Goal: Information Seeking & Learning: Learn about a topic

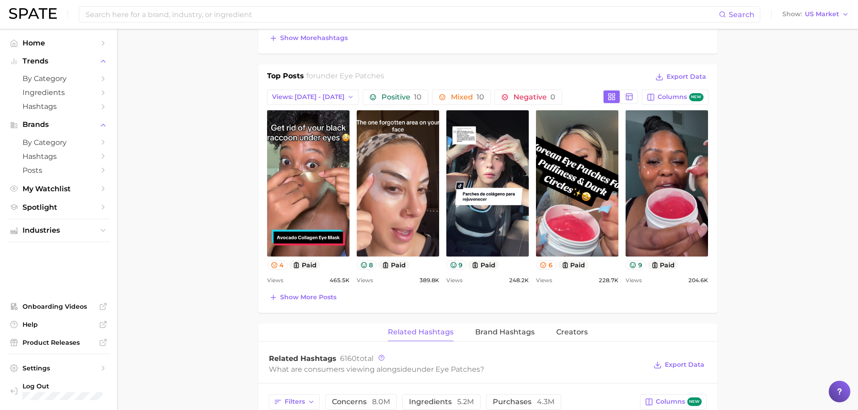
scroll to position [369, 0]
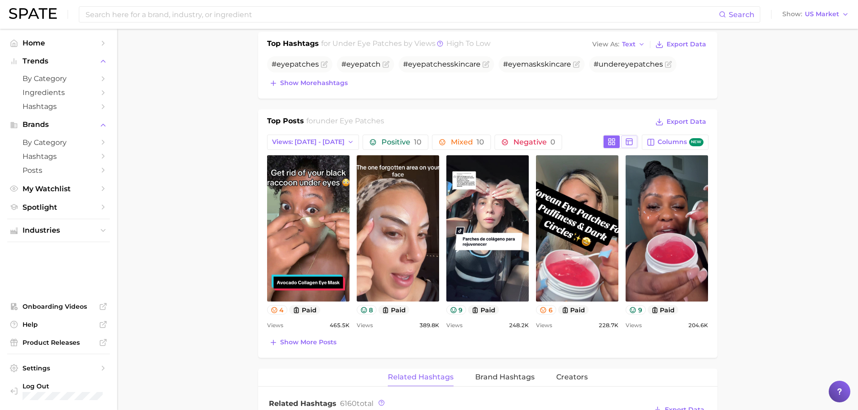
click at [627, 140] on rect at bounding box center [630, 142] width 6 height 6
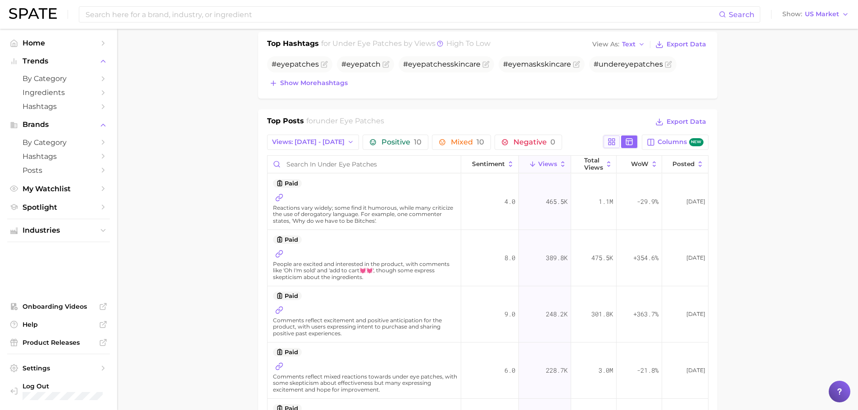
click at [614, 141] on rect at bounding box center [614, 140] width 2 height 2
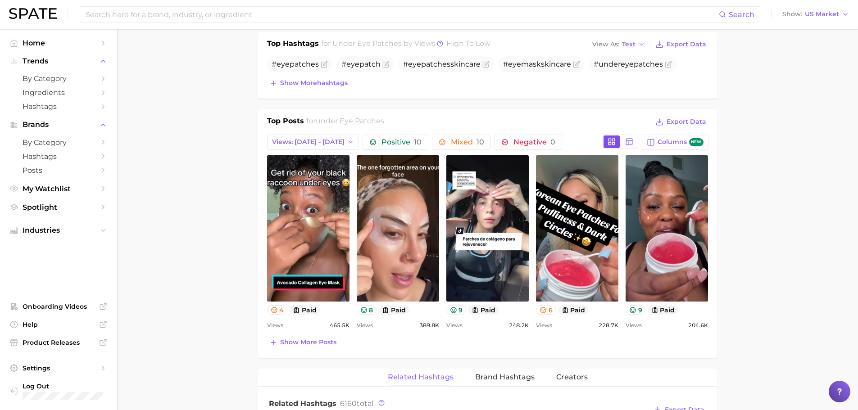
scroll to position [0, 0]
click at [319, 348] on button "Show more posts" at bounding box center [303, 342] width 72 height 13
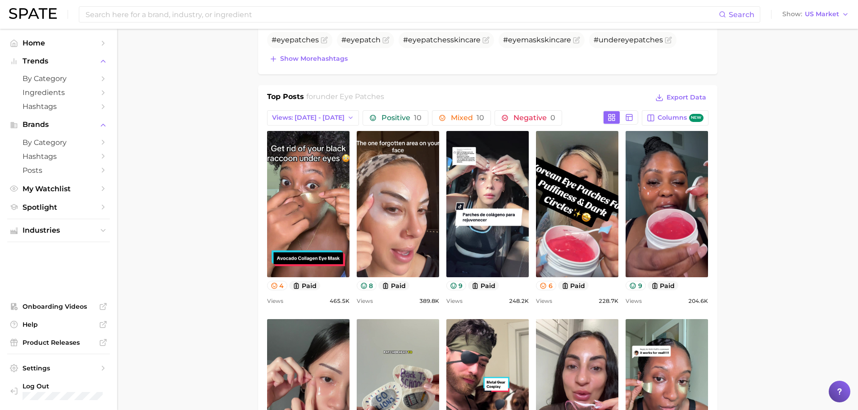
scroll to position [324, 0]
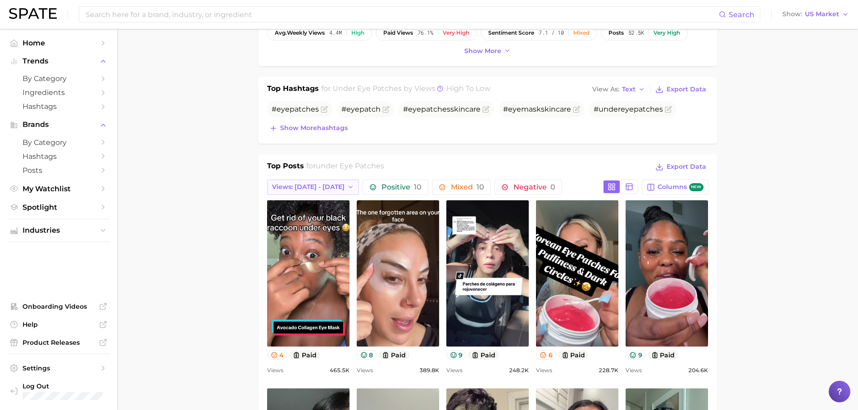
click at [302, 183] on span "Views: [DATE] - [DATE]" at bounding box center [308, 187] width 73 height 8
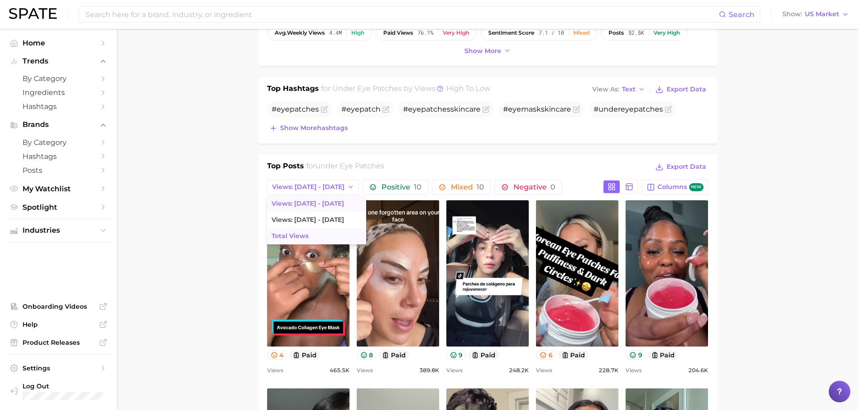
click at [308, 236] on button "Total Views" at bounding box center [316, 236] width 99 height 16
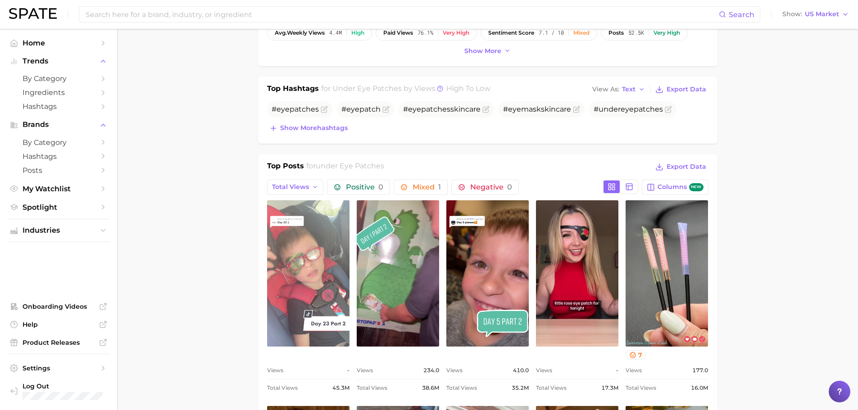
scroll to position [0, 0]
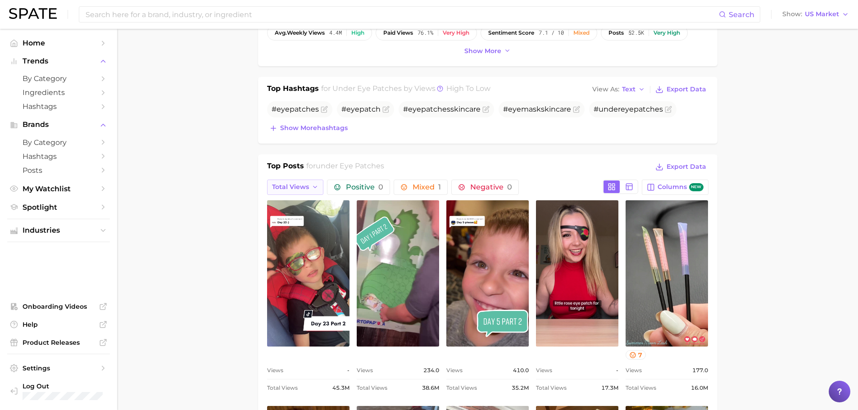
click at [300, 190] on span "Total Views" at bounding box center [290, 187] width 37 height 8
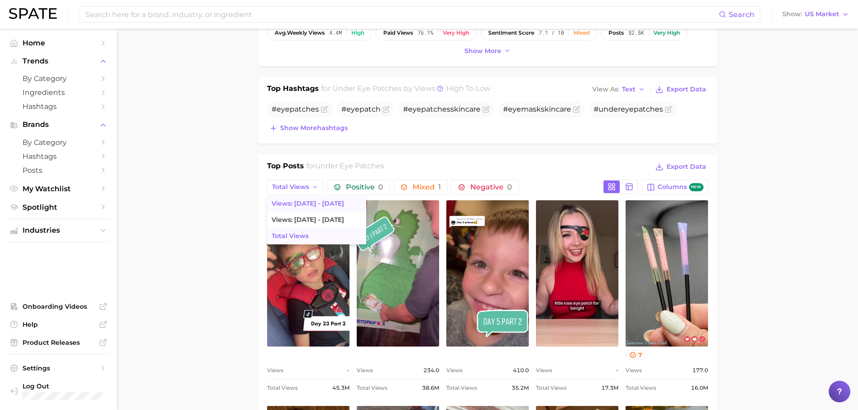
click at [305, 200] on span "Views: [DATE] - [DATE]" at bounding box center [308, 204] width 73 height 8
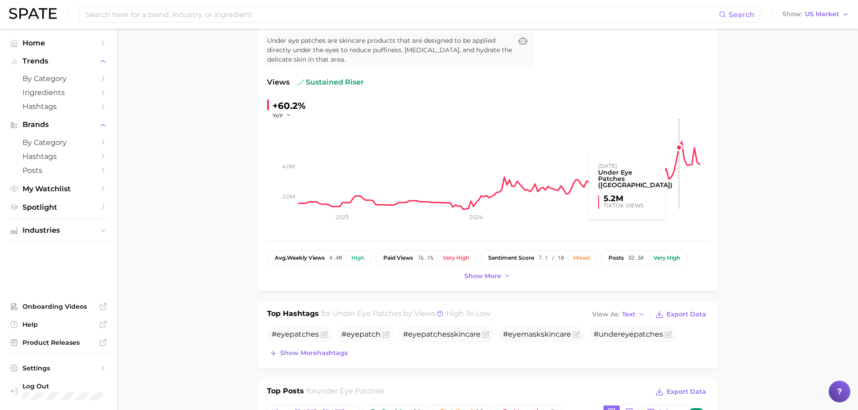
click at [682, 145] on rect at bounding box center [504, 164] width 410 height 90
click at [682, 142] on rect at bounding box center [504, 164] width 410 height 90
click at [511, 276] on button "Show more" at bounding box center [487, 276] width 51 height 12
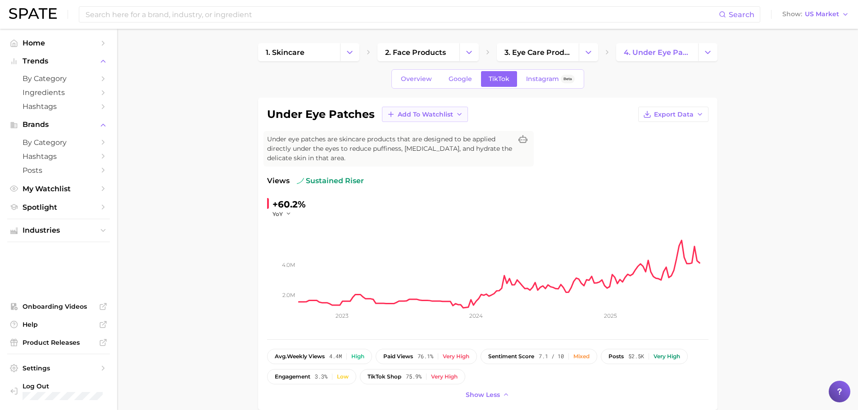
click at [456, 114] on icon at bounding box center [459, 114] width 7 height 7
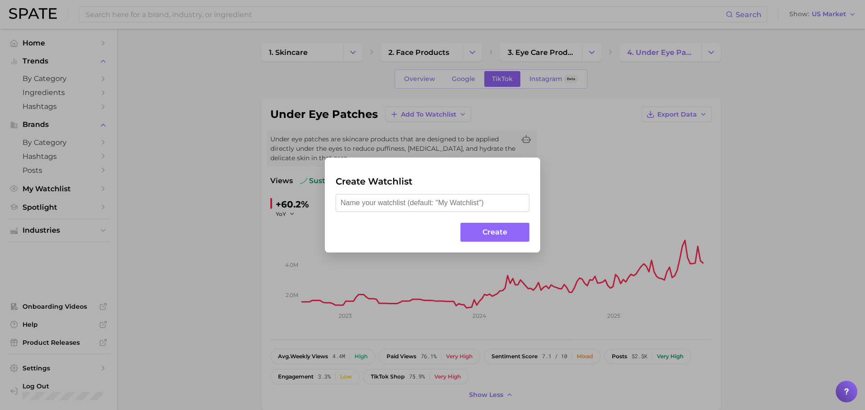
click at [653, 204] on div "Create Watchlist Create" at bounding box center [432, 205] width 865 height 410
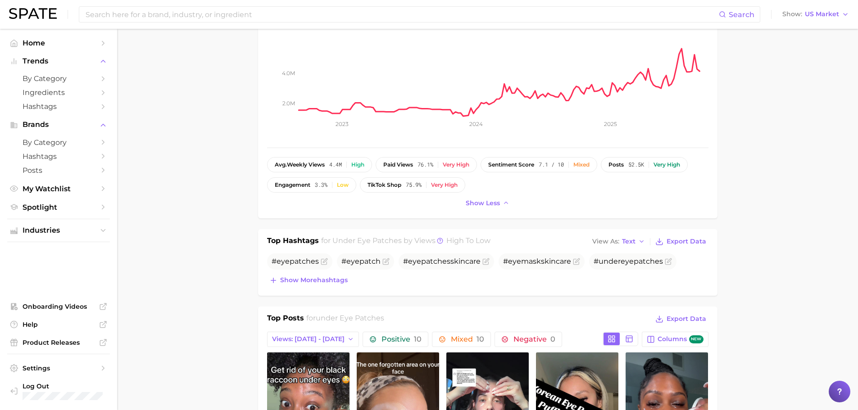
scroll to position [270, 0]
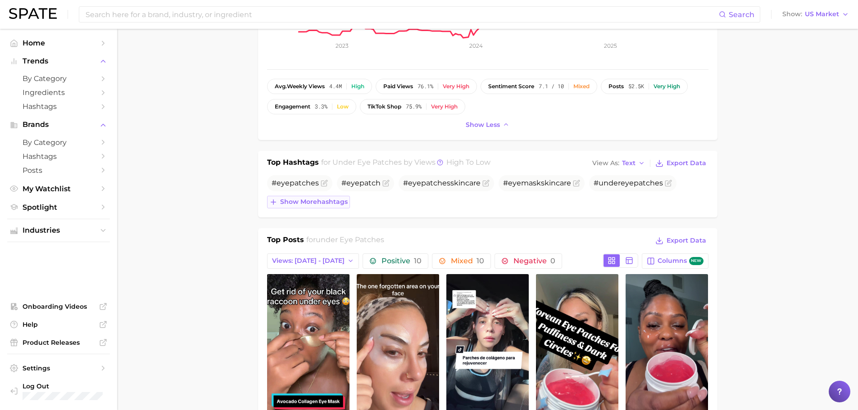
click at [290, 203] on span "Show more hashtags" at bounding box center [314, 202] width 68 height 8
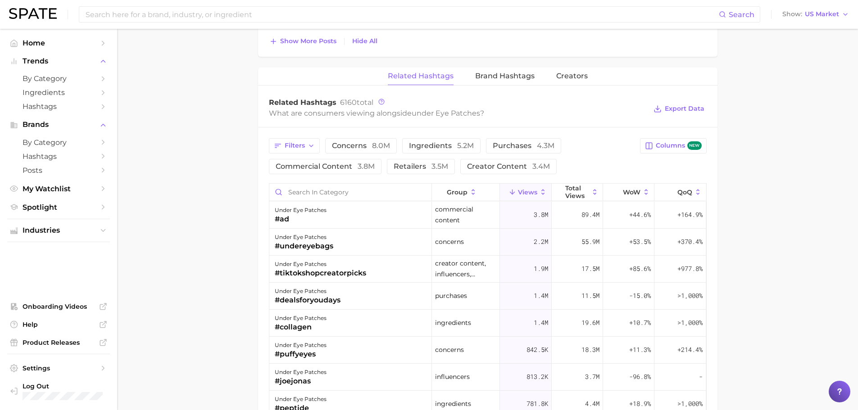
scroll to position [991, 0]
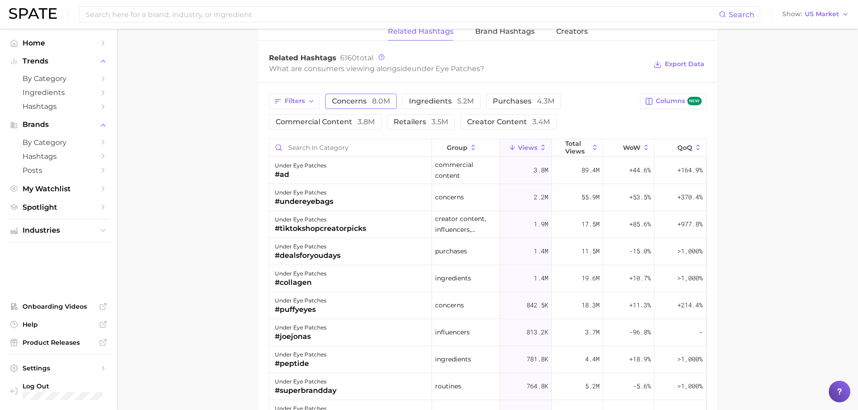
click at [340, 105] on span "concerns 8.0m" at bounding box center [361, 101] width 58 height 7
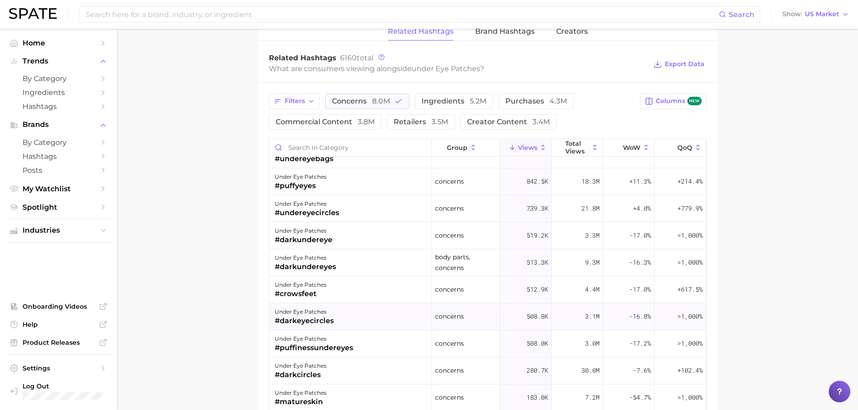
scroll to position [0, 0]
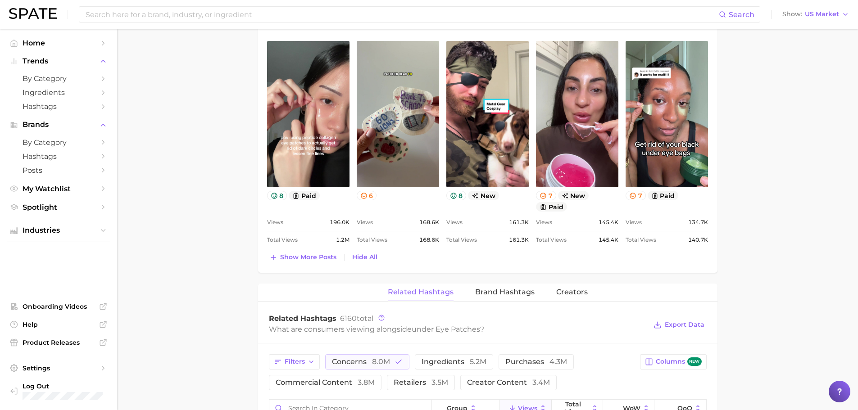
scroll to position [823, 0]
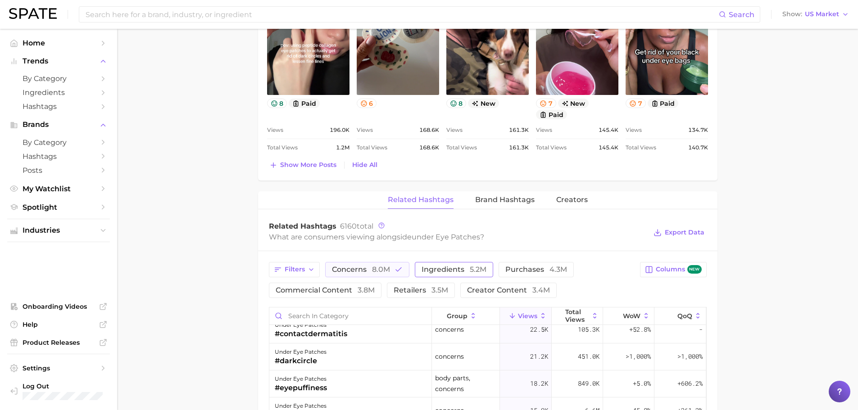
click at [462, 269] on span "ingredients 5.2m" at bounding box center [454, 269] width 65 height 7
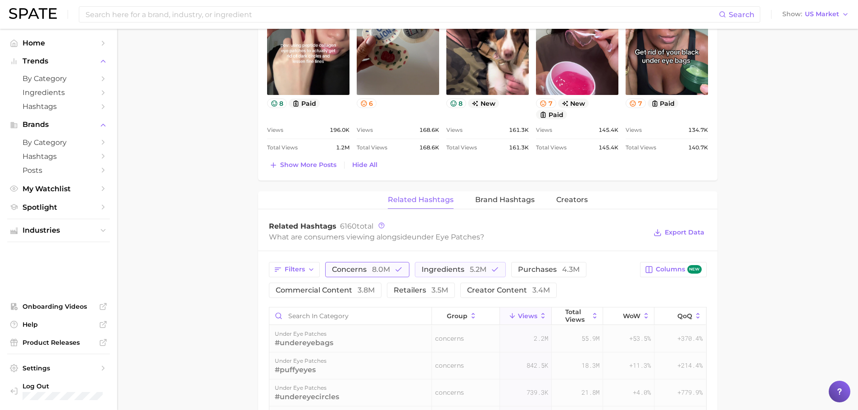
click at [362, 266] on span "concerns 8.0m" at bounding box center [361, 269] width 58 height 7
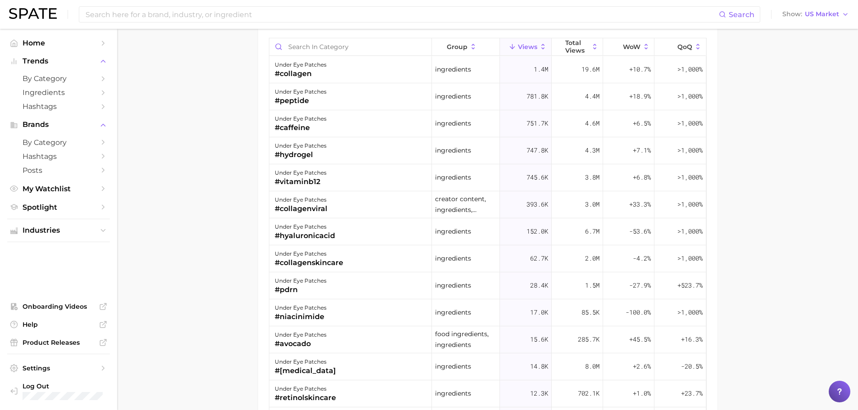
scroll to position [1094, 0]
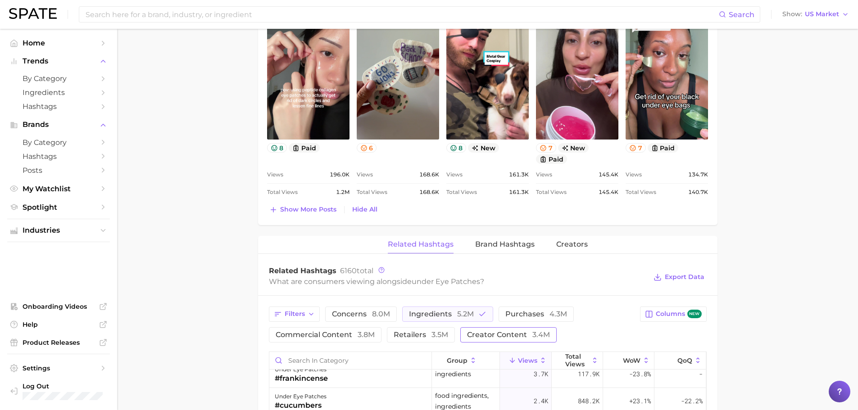
scroll to position [778, 0]
click at [480, 315] on polyline "button" at bounding box center [482, 314] width 5 height 4
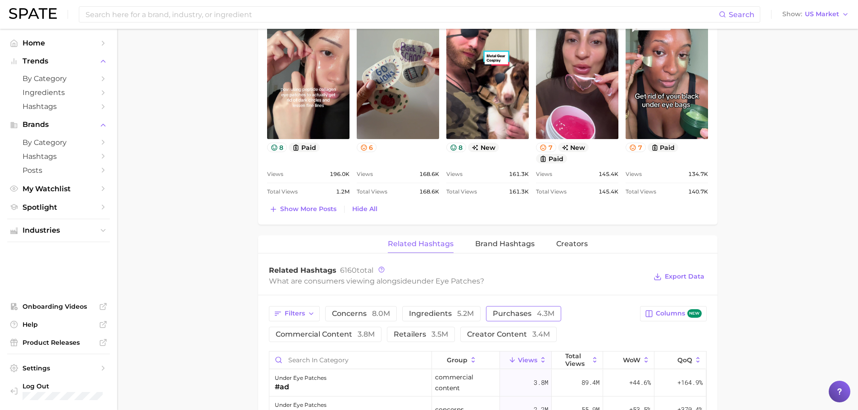
click at [529, 316] on span "purchases 4.3m" at bounding box center [524, 313] width 62 height 7
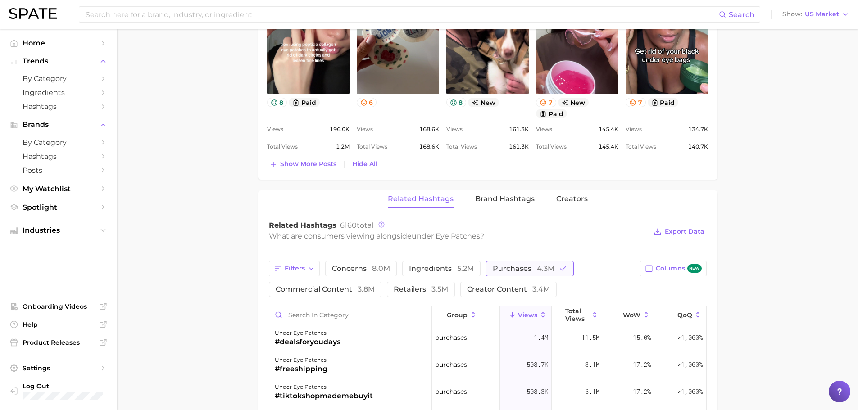
click at [553, 269] on span "4.3m" at bounding box center [546, 268] width 18 height 9
click at [347, 288] on span "commercial content 3.8m" at bounding box center [325, 289] width 99 height 7
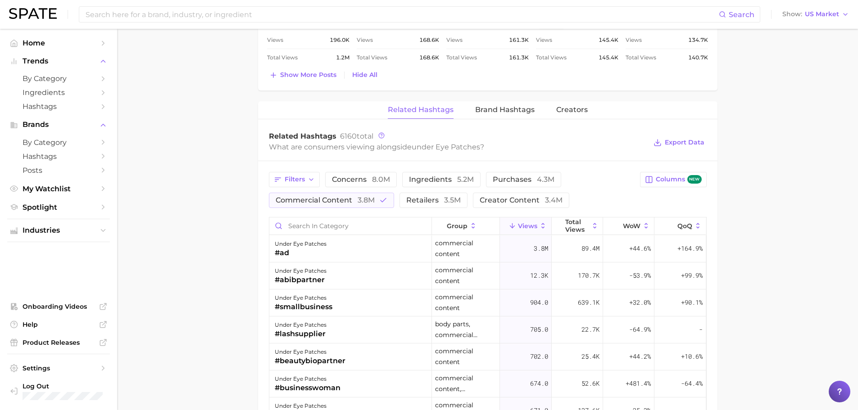
scroll to position [868, 0]
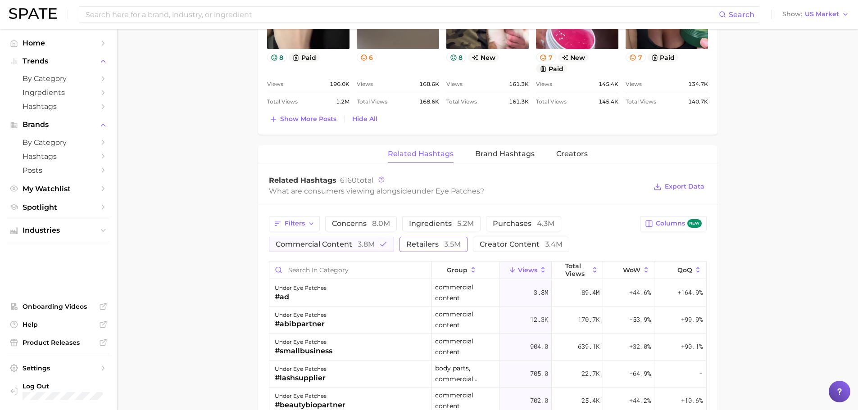
click at [426, 243] on span "retailers 3.5m" at bounding box center [433, 244] width 55 height 7
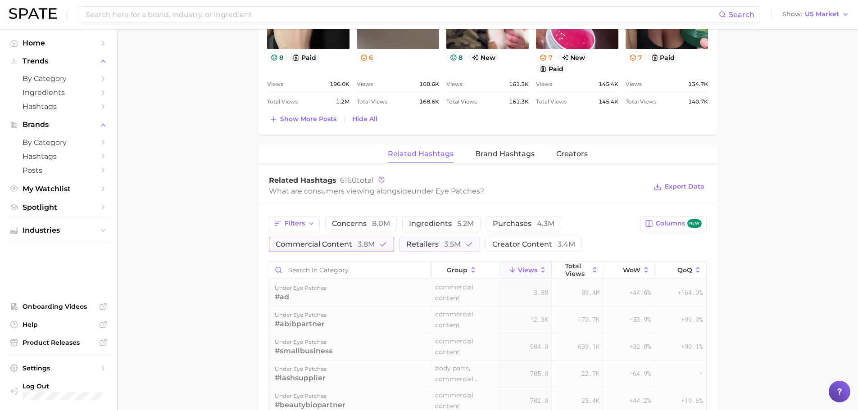
click at [381, 247] on icon "button" at bounding box center [383, 245] width 8 height 8
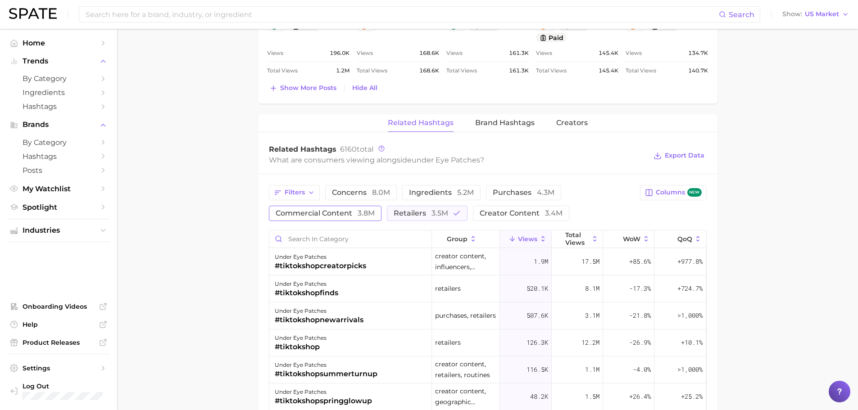
scroll to position [914, 0]
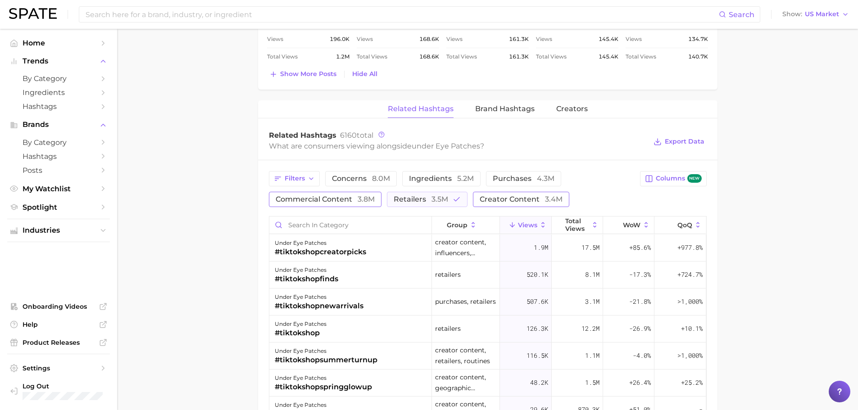
click at [520, 203] on span "creator content 3.4m" at bounding box center [521, 199] width 83 height 7
click at [490, 195] on button "creator content 3.4m" at bounding box center [527, 199] width 109 height 15
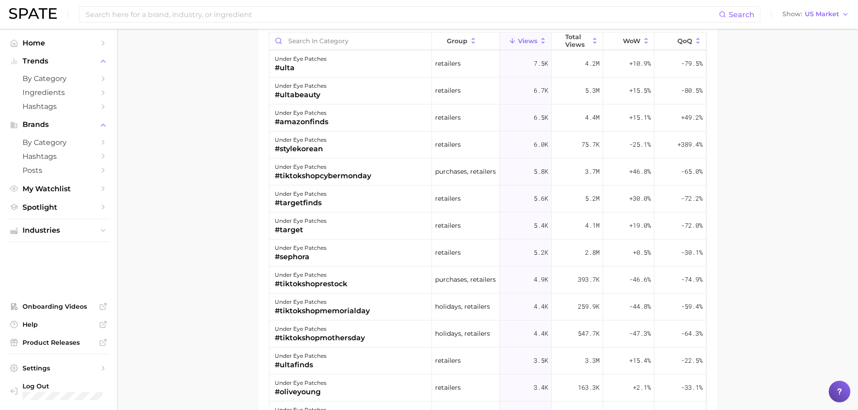
scroll to position [682, 0]
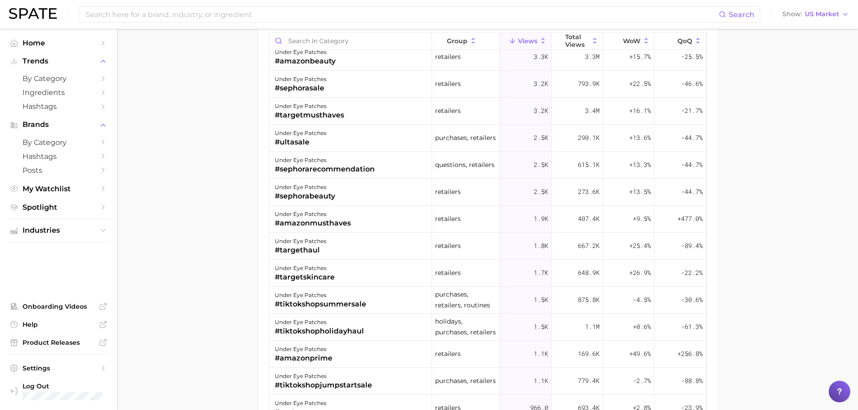
click at [706, 61] on div "group Views Total Views WoW QoQ under eye patches #tiktokshopcreatorpicks creat…" at bounding box center [488, 237] width 438 height 410
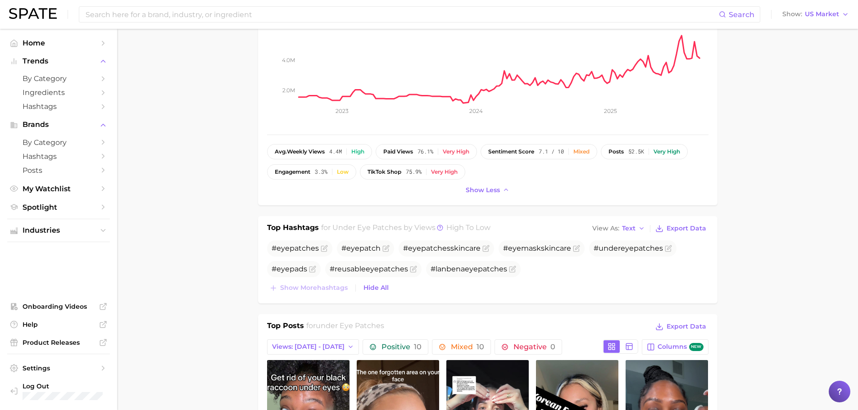
scroll to position [873, 0]
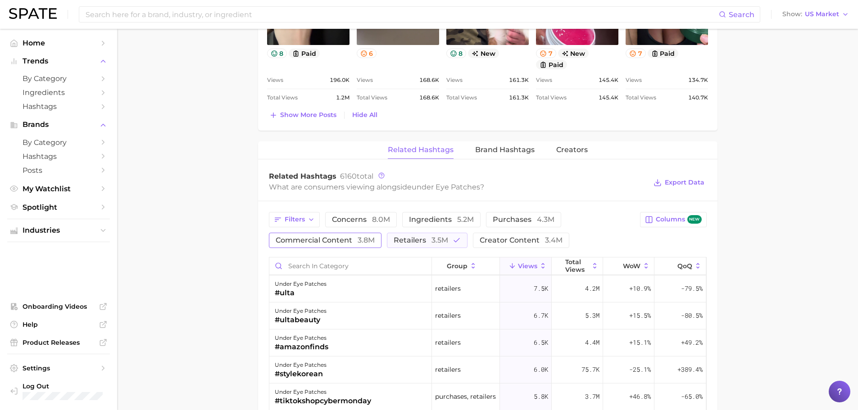
drag, startPoint x: 441, startPoint y: 231, endPoint x: 442, endPoint y: 236, distance: 5.6
click at [441, 232] on div "Filters concerns 8.0m ingredients 5.2m purchases 4.3m commercial content 3.8m r…" at bounding box center [452, 230] width 366 height 36
click at [442, 238] on span "3.5m" at bounding box center [440, 240] width 17 height 9
click at [499, 244] on span "creator content 3.4m" at bounding box center [508, 240] width 83 height 7
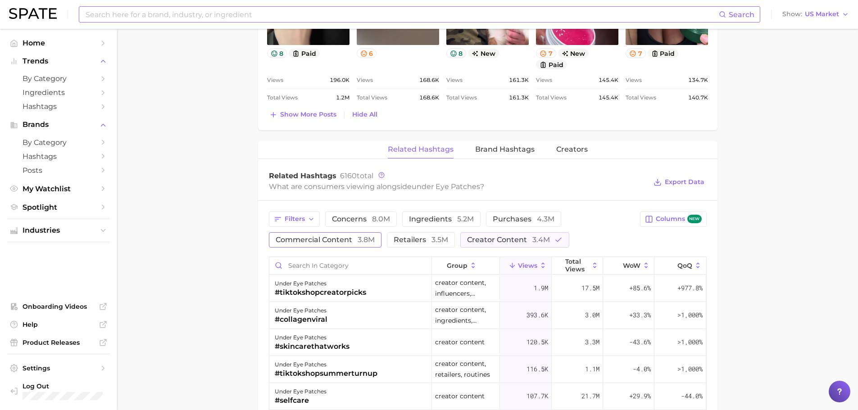
scroll to position [873, 0]
